Goal: Information Seeking & Learning: Find specific page/section

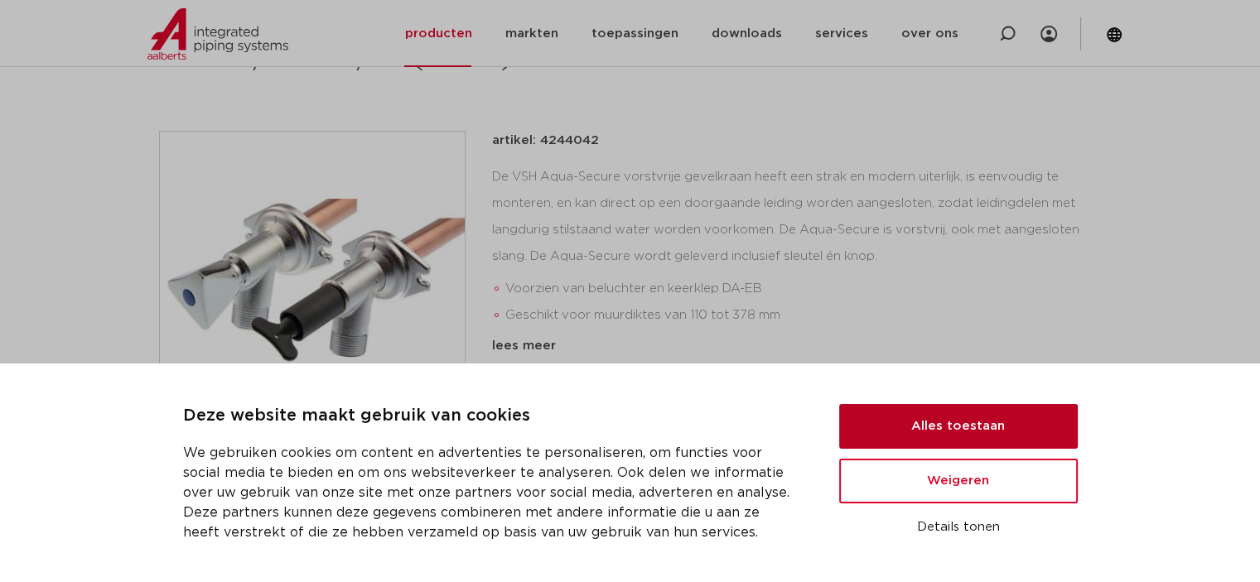
click at [974, 413] on button "Alles toestaan" at bounding box center [958, 426] width 239 height 45
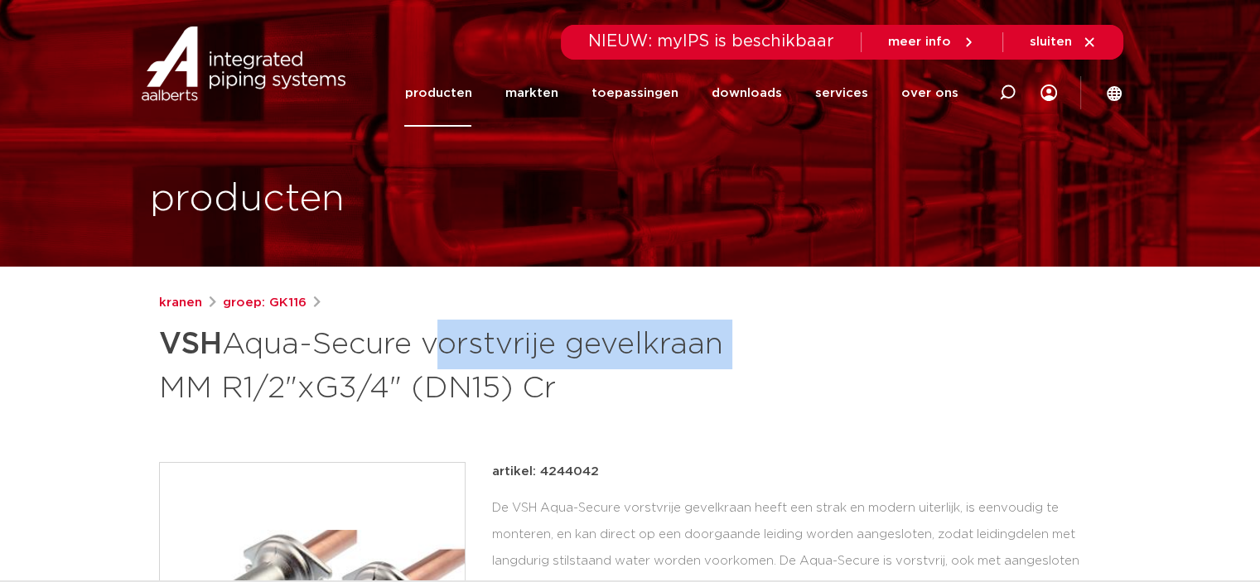
drag, startPoint x: 736, startPoint y: 345, endPoint x: 442, endPoint y: 342, distance: 293.3
click at [437, 342] on h1 "VSH Aqua-Secure vorstvrije gevelkraan MM R1/2"xG3/4" (DN15) Cr" at bounding box center [470, 364] width 622 height 89
copy h1 "vorstvrije gevelkraan"
click at [437, 93] on link "producten" at bounding box center [437, 93] width 67 height 67
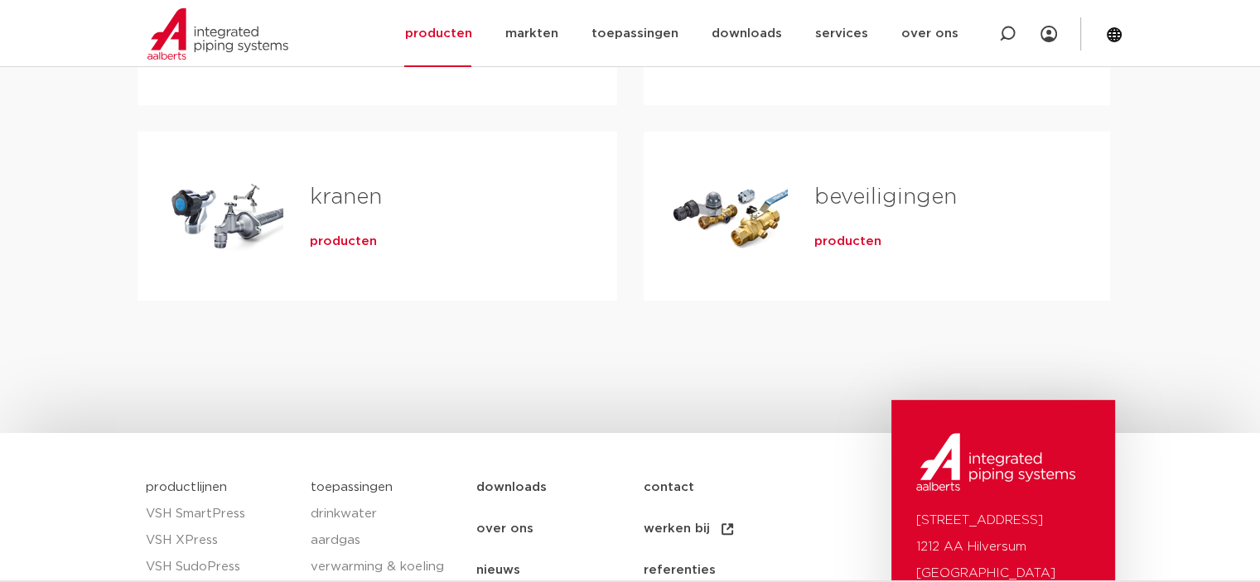
scroll to position [663, 0]
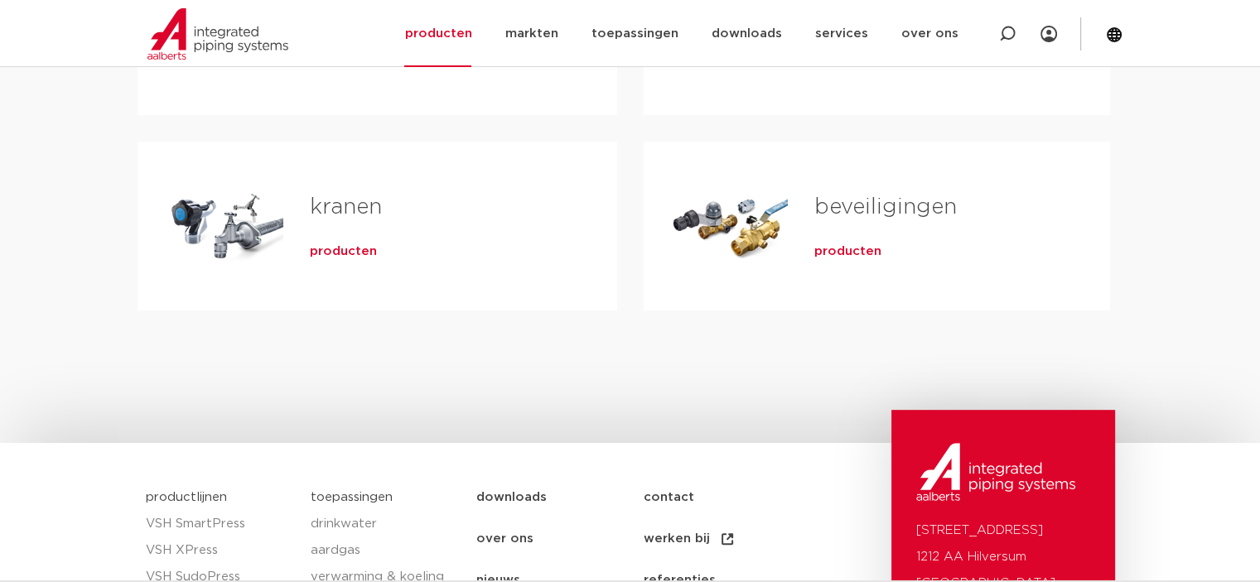
click at [354, 251] on span "producten" at bounding box center [343, 252] width 67 height 17
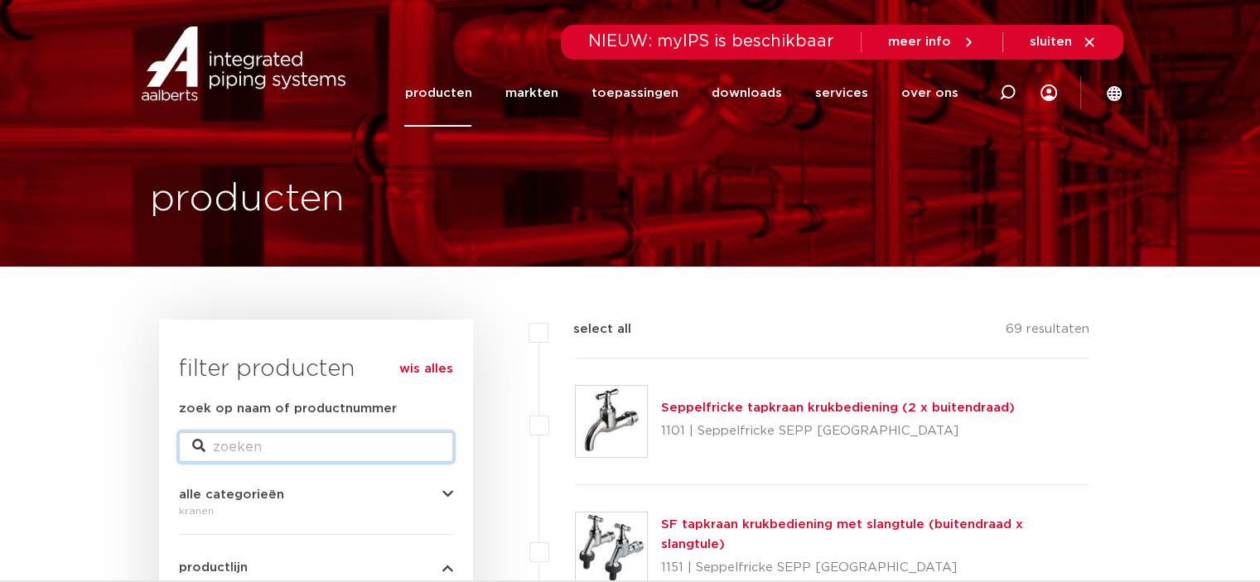
click at [256, 446] on input "zoek op naam of productnummer" at bounding box center [316, 447] width 274 height 30
click at [195, 450] on icon at bounding box center [198, 446] width 13 height 13
click at [353, 446] on input "bonfix" at bounding box center [316, 447] width 274 height 30
type input "b"
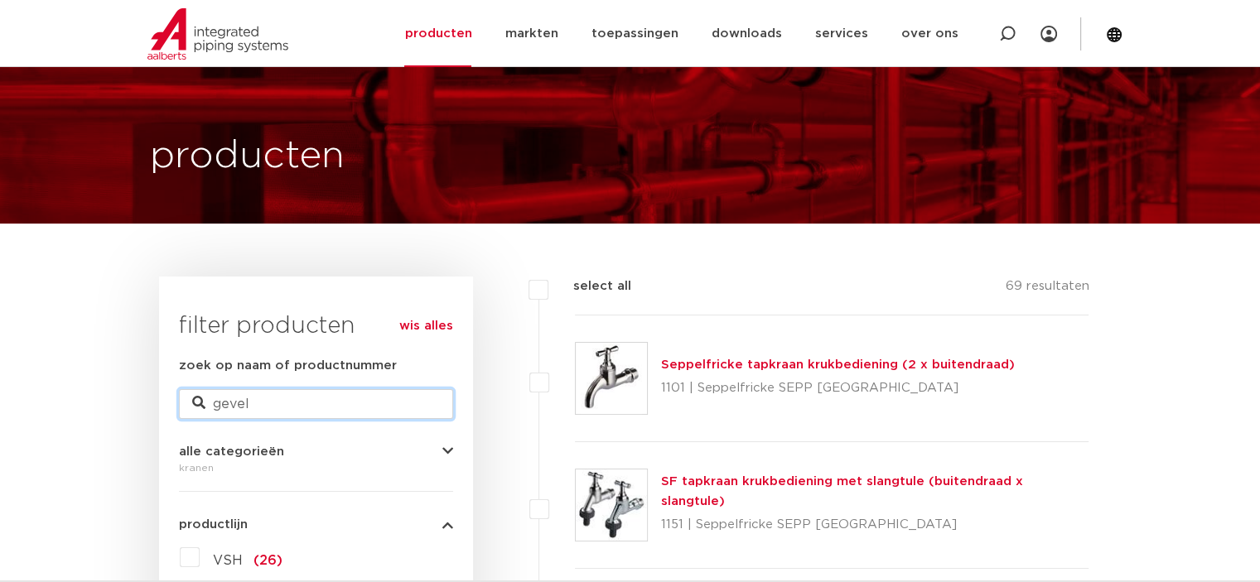
scroll to position [83, 0]
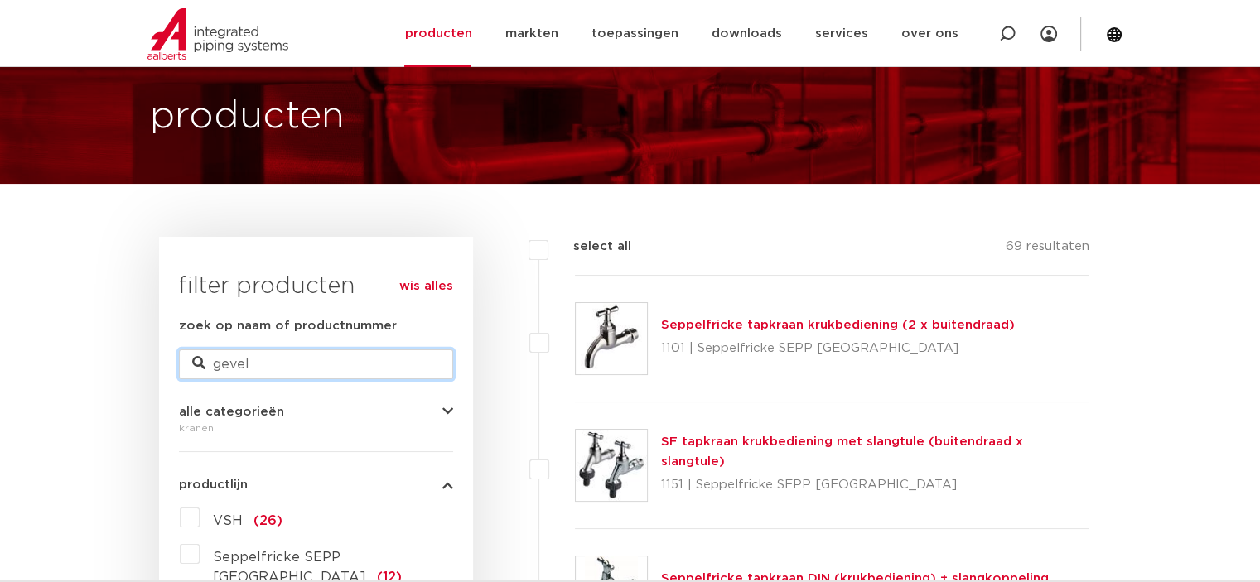
type input "gevel"
click at [443, 413] on icon "button" at bounding box center [447, 412] width 11 height 12
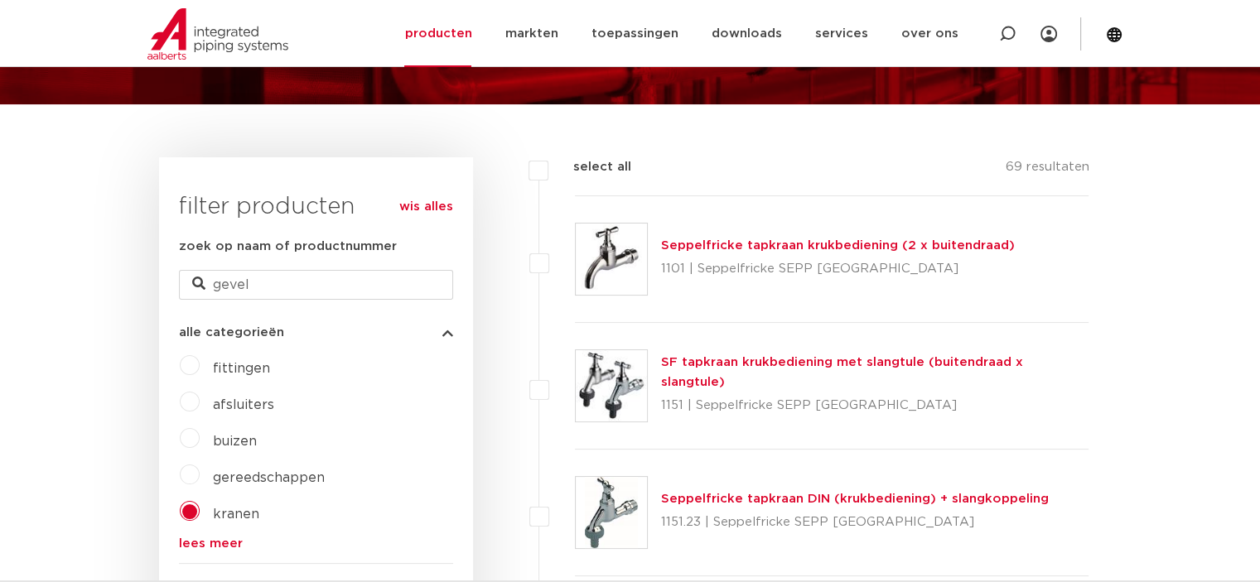
scroll to position [166, 0]
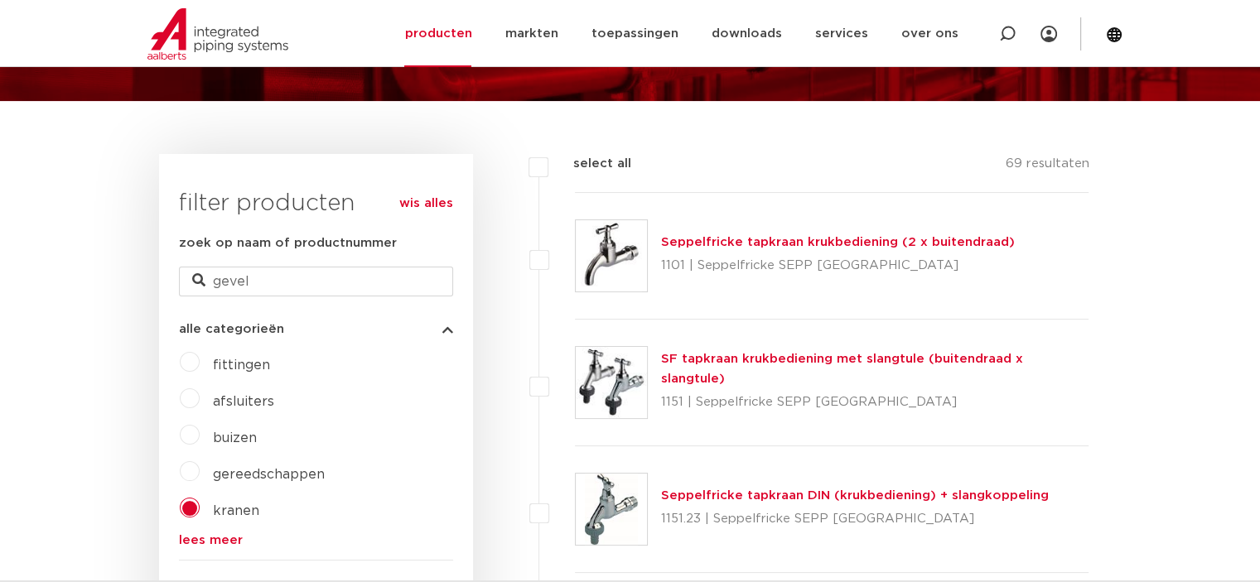
click at [270, 405] on span "afsluiters" at bounding box center [243, 401] width 61 height 13
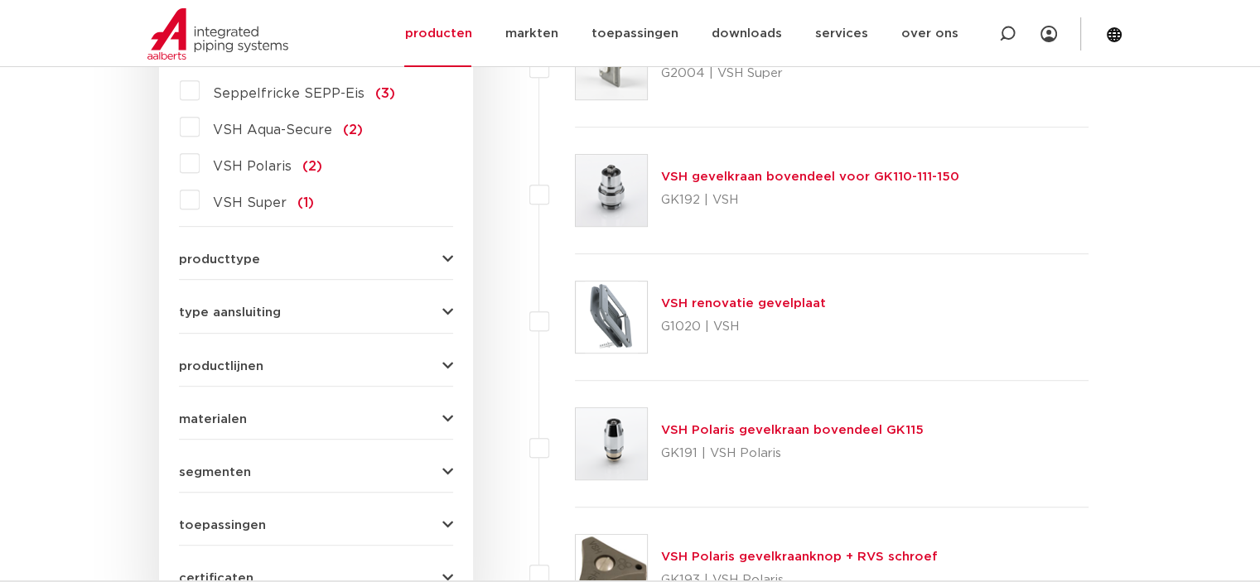
scroll to position [994, 0]
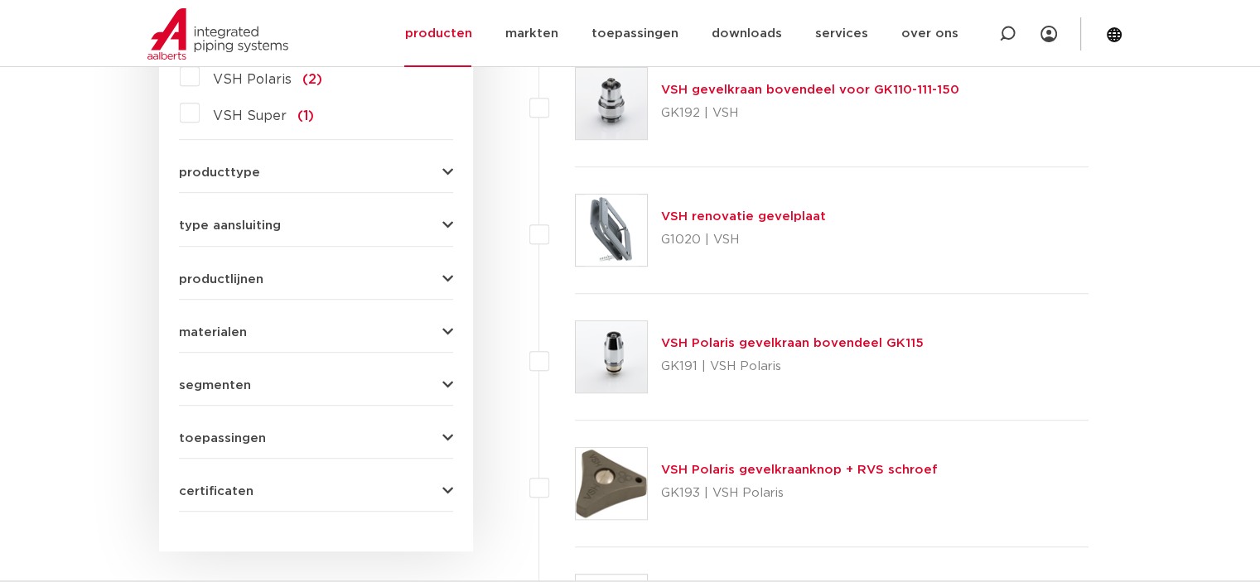
click at [721, 470] on link "VSH Polaris gevelkraanknop + RVS schroef" at bounding box center [799, 470] width 277 height 12
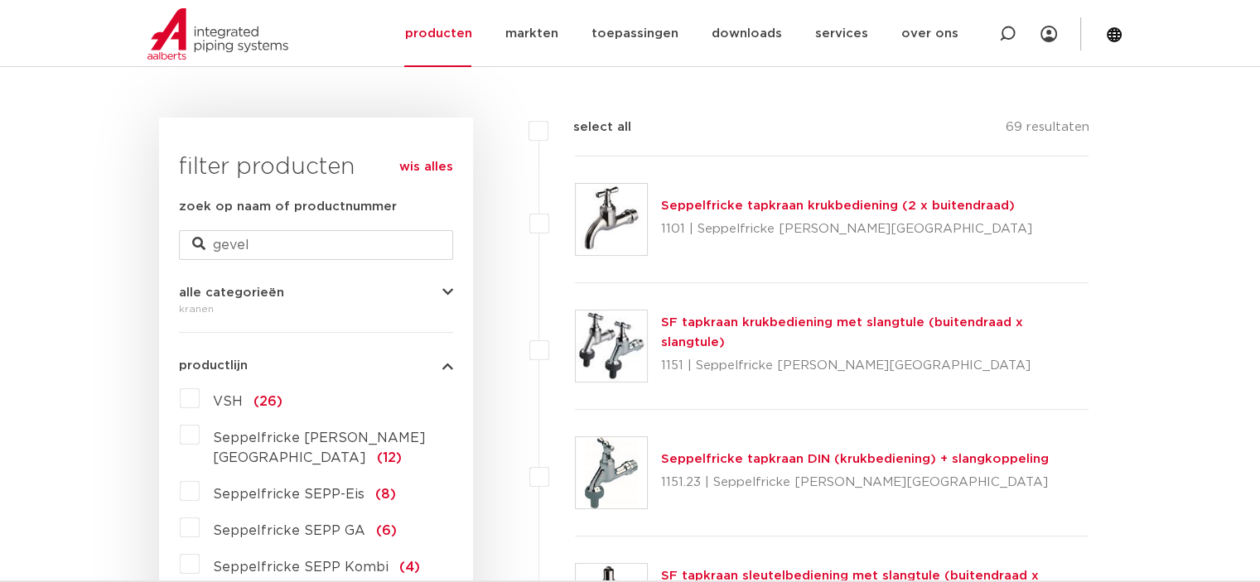
scroll to position [166, 0]
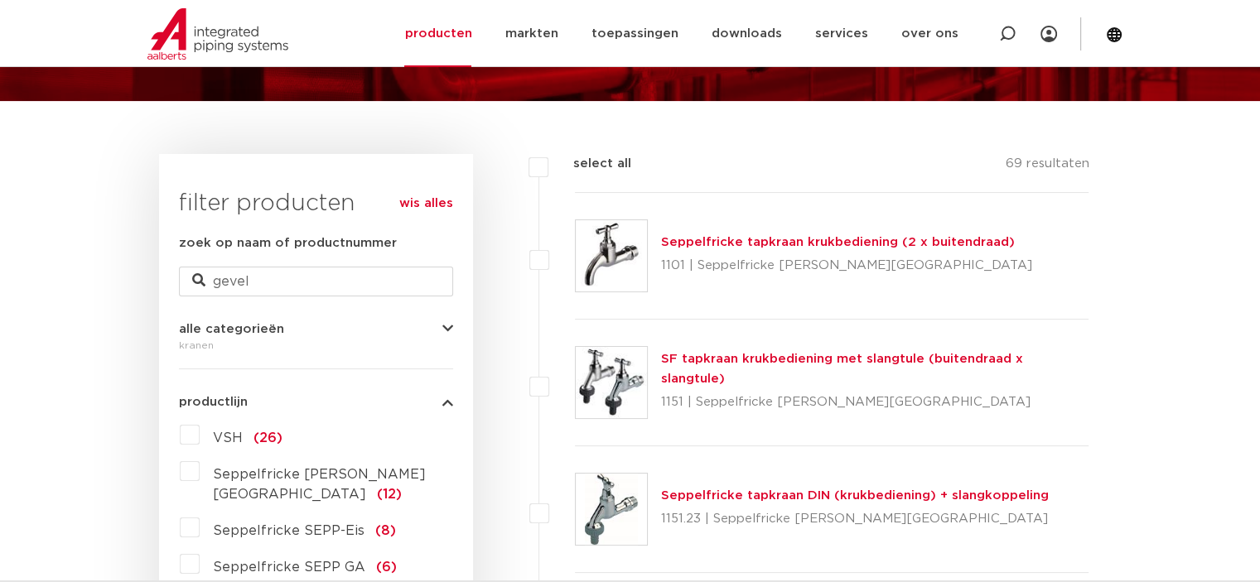
click at [232, 348] on div "kranen" at bounding box center [316, 345] width 274 height 20
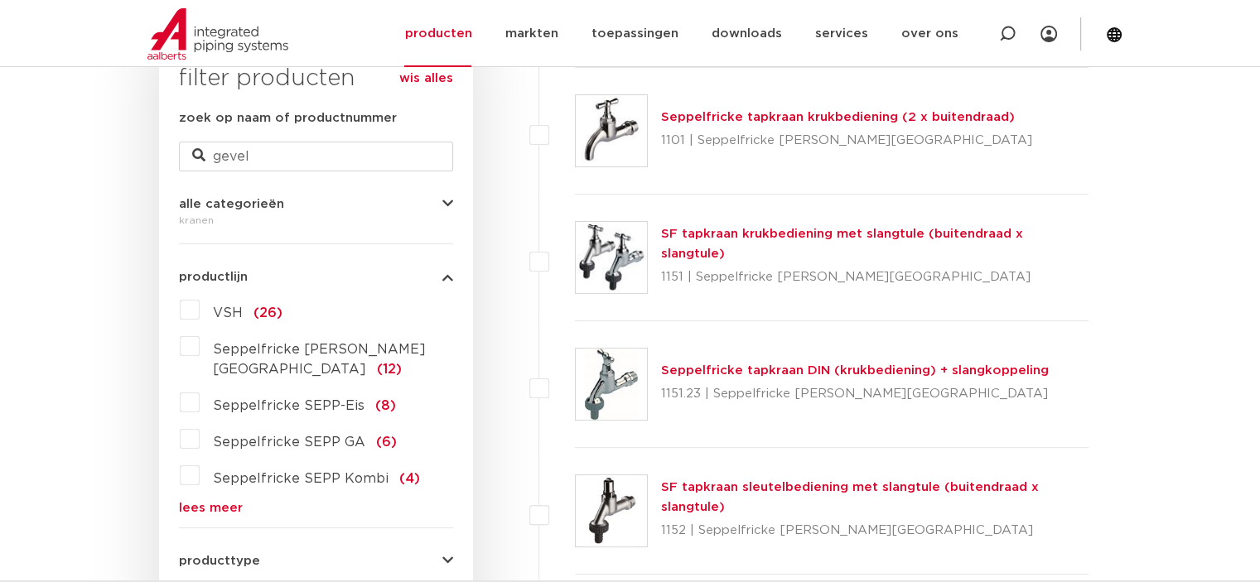
scroll to position [331, 0]
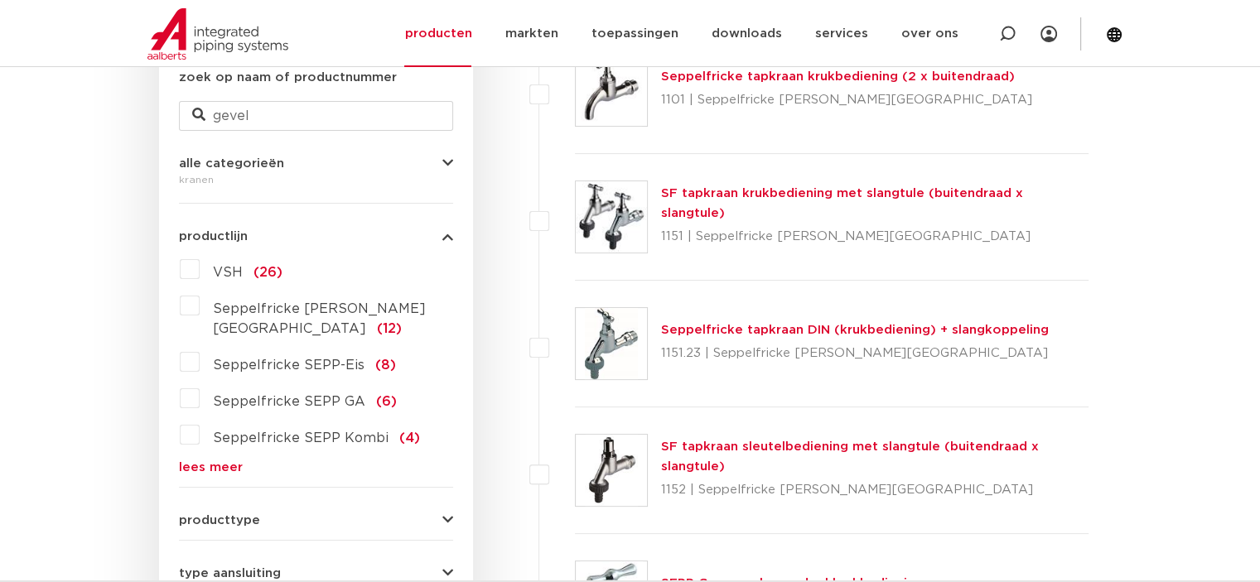
click at [200, 269] on label "VSH (26)" at bounding box center [241, 269] width 83 height 27
click at [0, 0] on input "VSH (26)" at bounding box center [0, 0] width 0 height 0
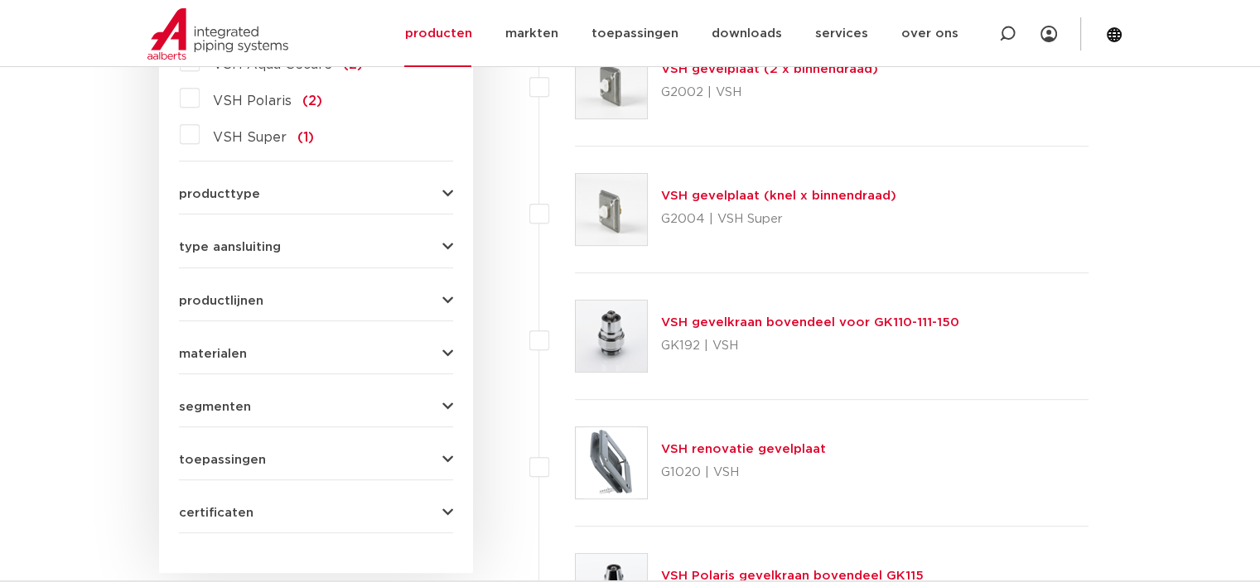
scroll to position [791, 0]
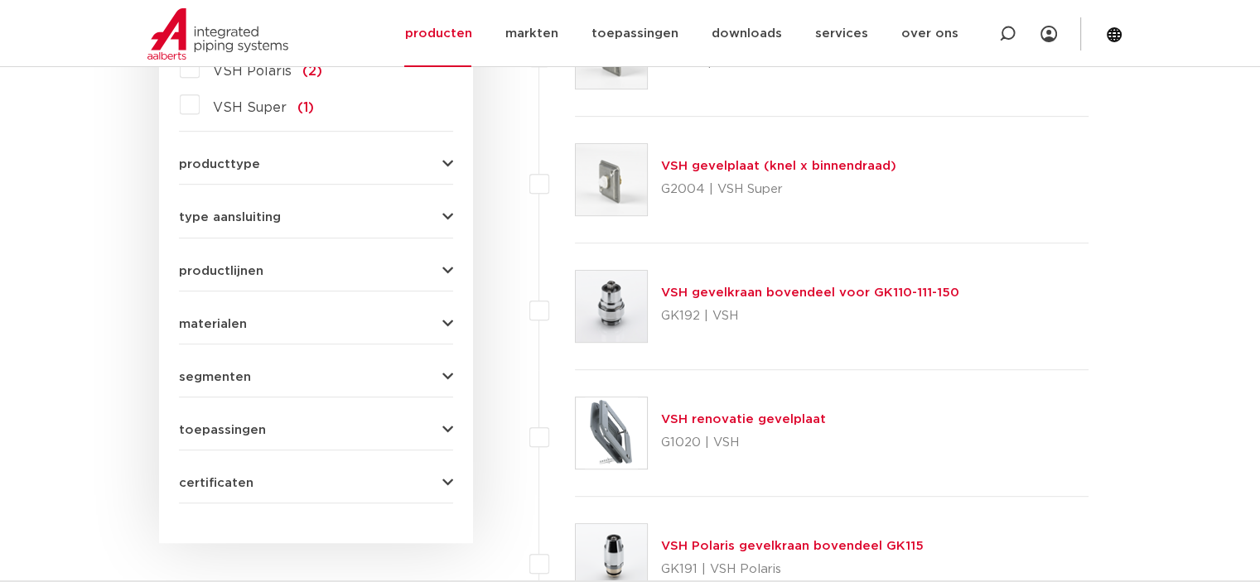
click at [204, 214] on span "type aansluiting" at bounding box center [230, 217] width 102 height 12
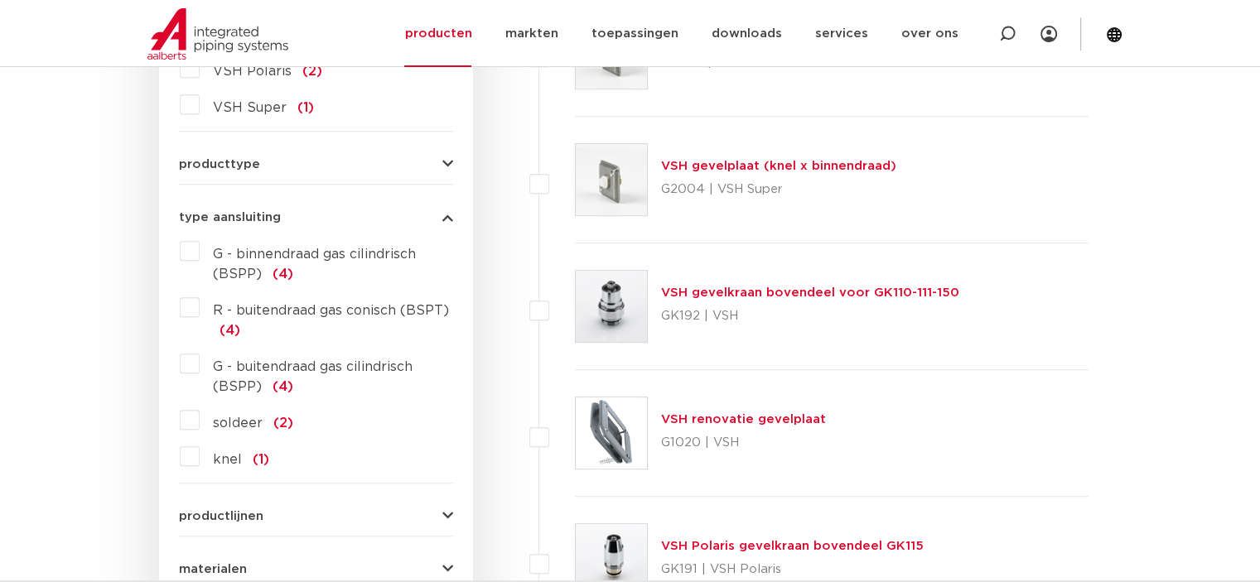
click at [223, 170] on span "producttype" at bounding box center [219, 164] width 81 height 12
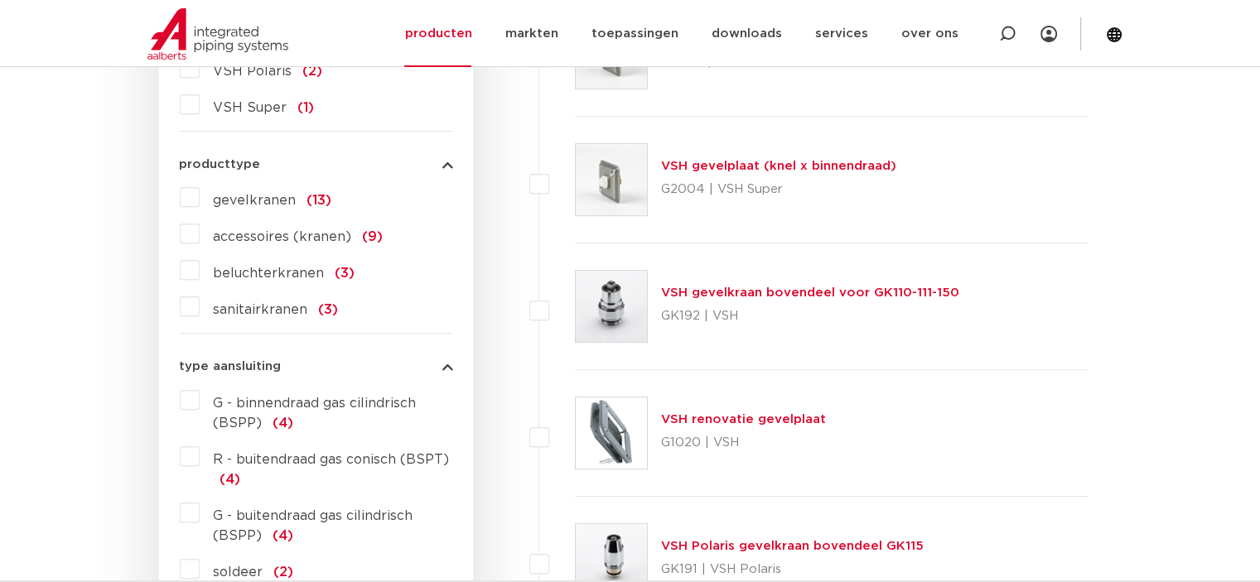
click at [234, 198] on span "gevelkranen" at bounding box center [254, 200] width 83 height 13
click at [0, 0] on input "gevelkranen (13)" at bounding box center [0, 0] width 0 height 0
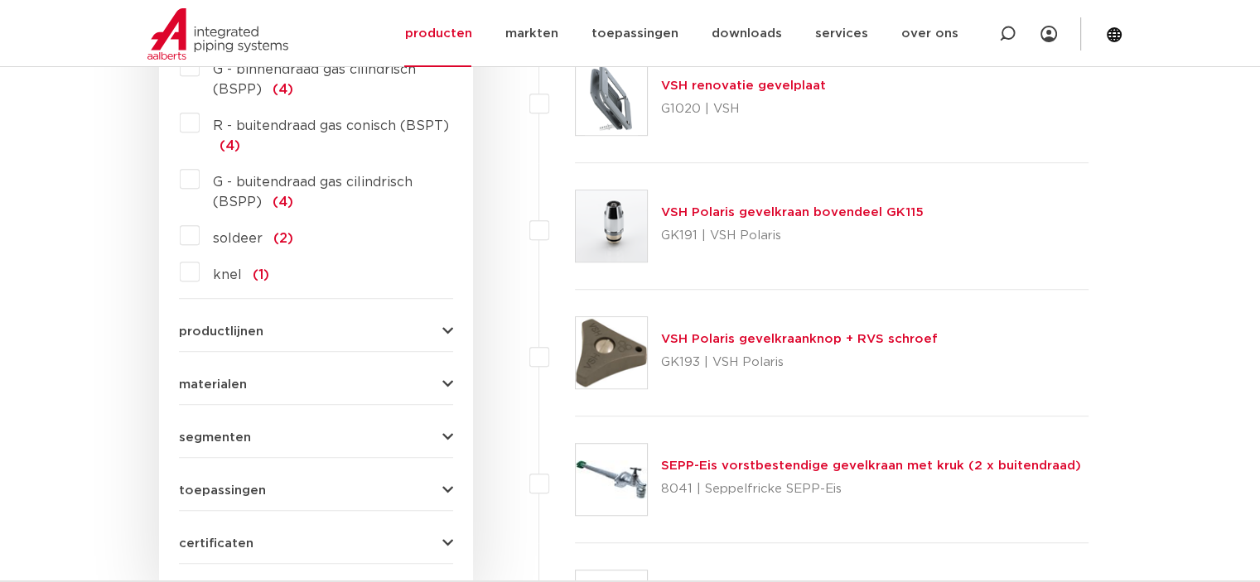
scroll to position [1205, 0]
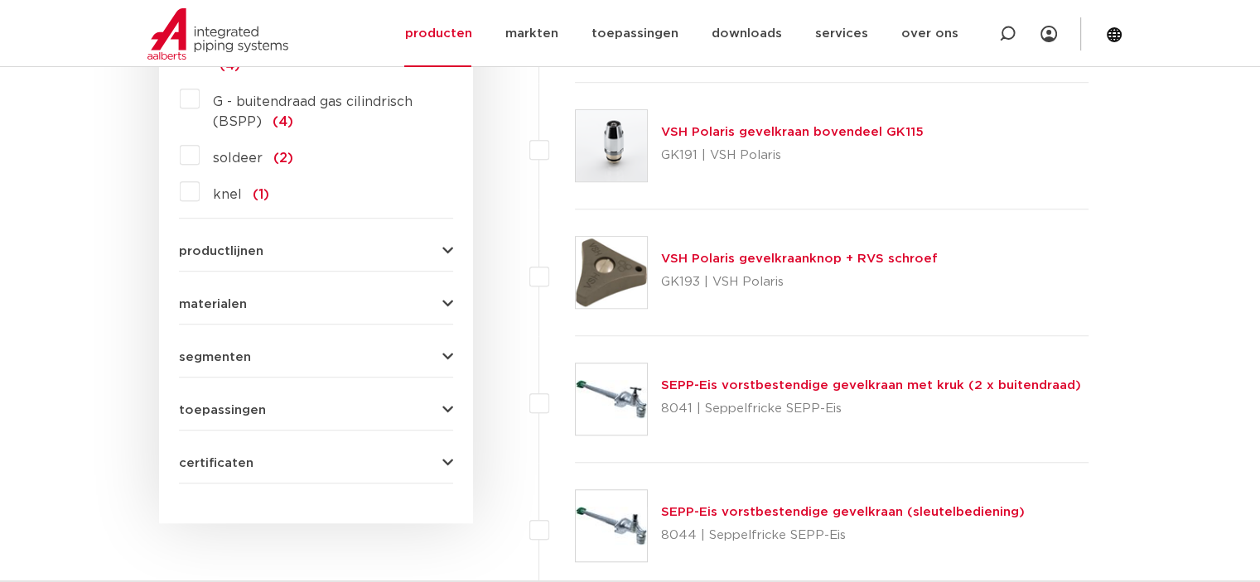
click at [213, 248] on span "productlijnen" at bounding box center [221, 251] width 84 height 12
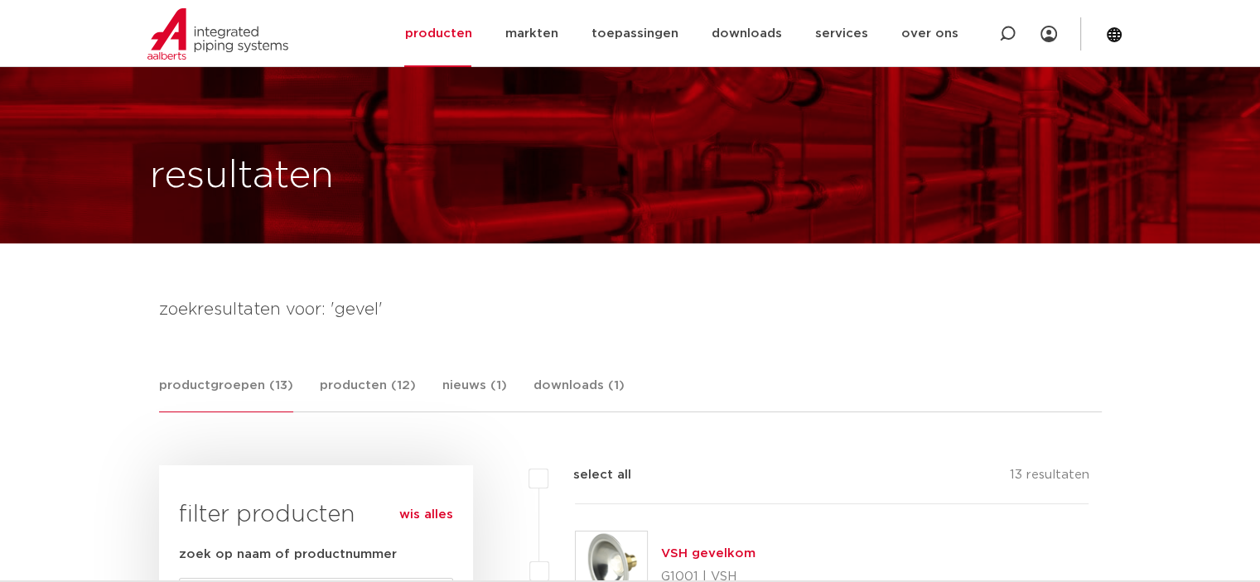
scroll to position [249, 0]
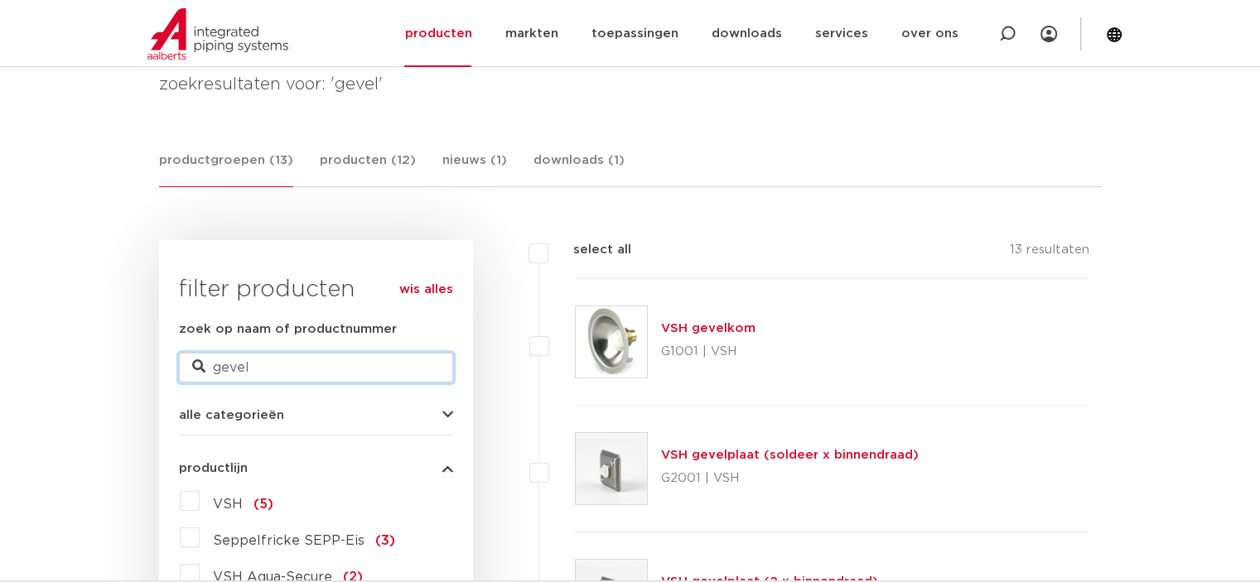
click at [235, 369] on input "gevel" at bounding box center [316, 368] width 274 height 30
click at [295, 367] on input "gevel" at bounding box center [316, 368] width 274 height 30
type input "g"
type input "polaris"
click at [195, 362] on icon at bounding box center [198, 366] width 13 height 13
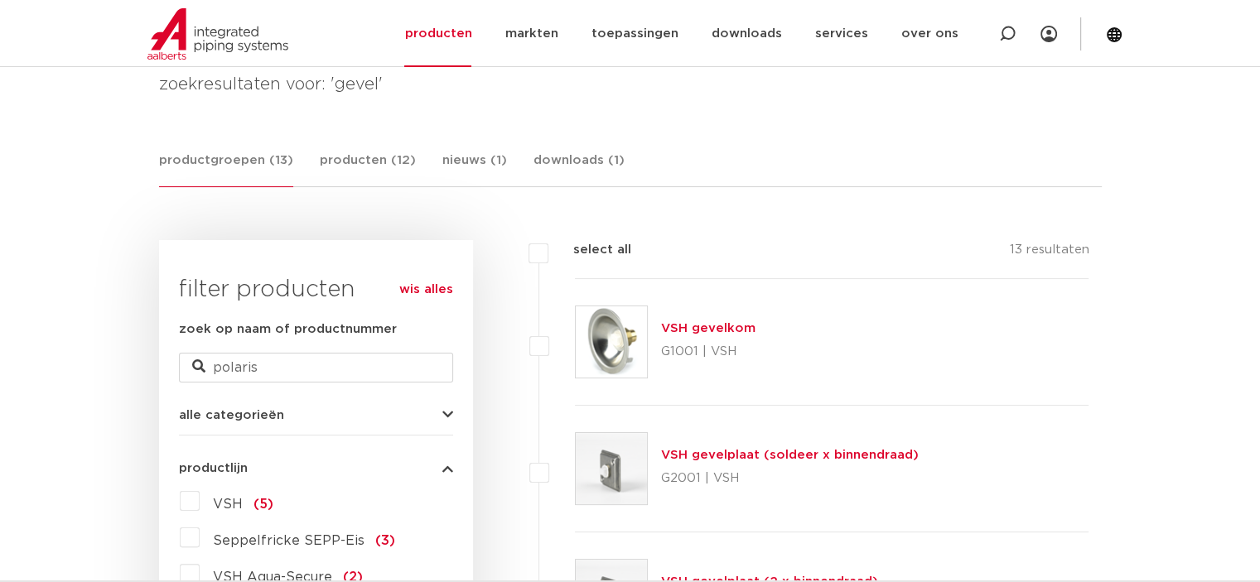
click at [195, 362] on icon at bounding box center [198, 366] width 13 height 13
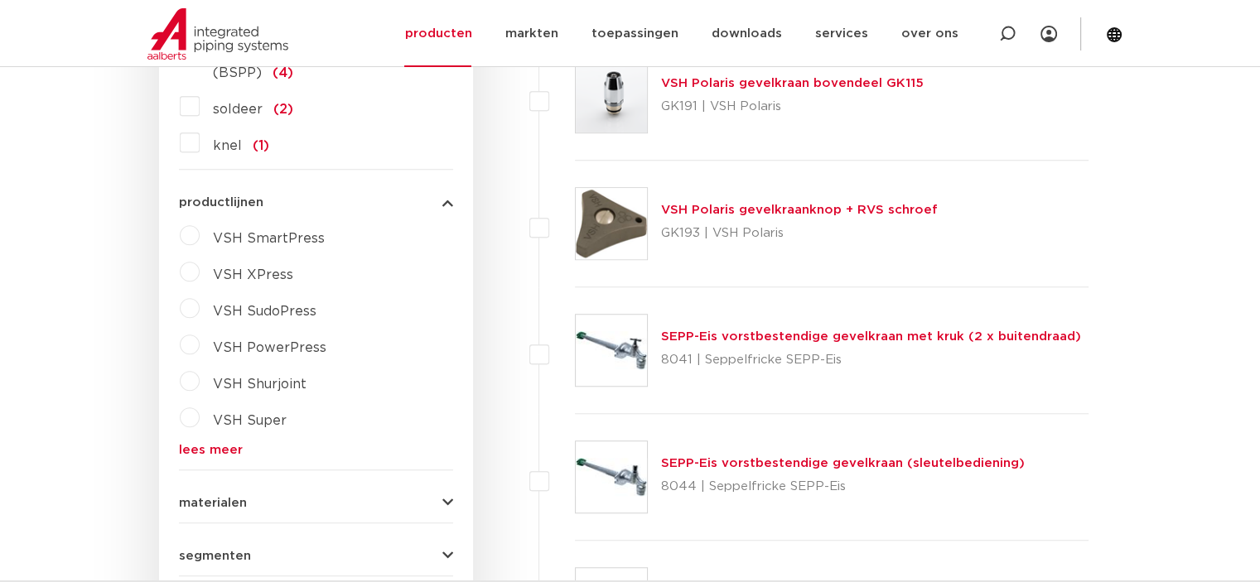
scroll to position [1243, 0]
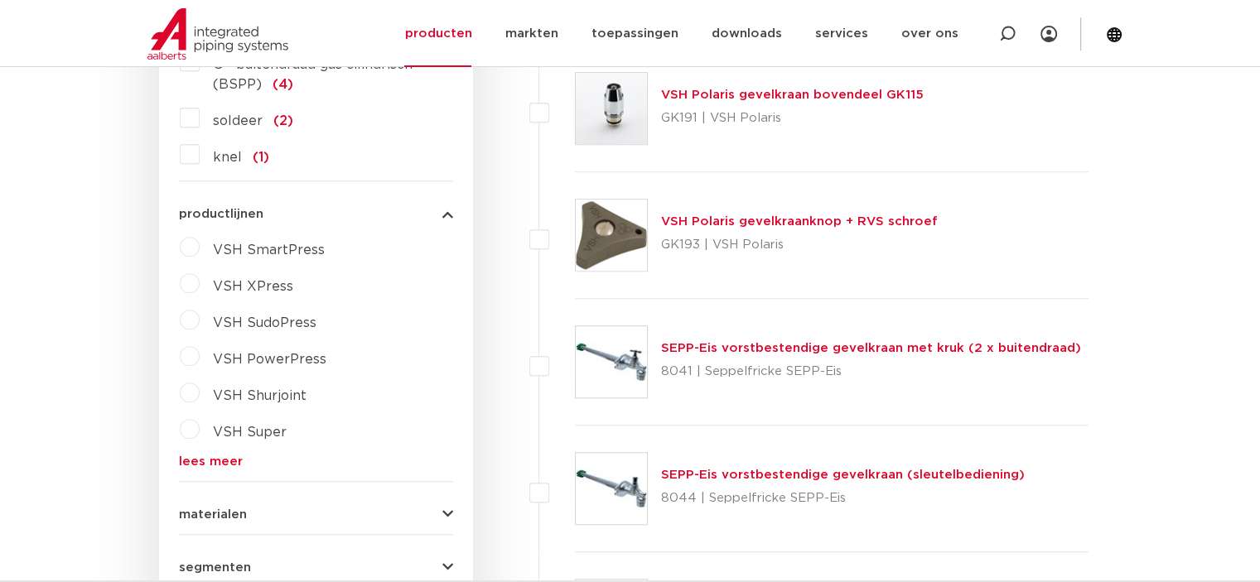
click at [680, 219] on link "VSH Polaris gevelkraanknop + RVS schroef" at bounding box center [799, 221] width 277 height 12
